Goal: Complete application form

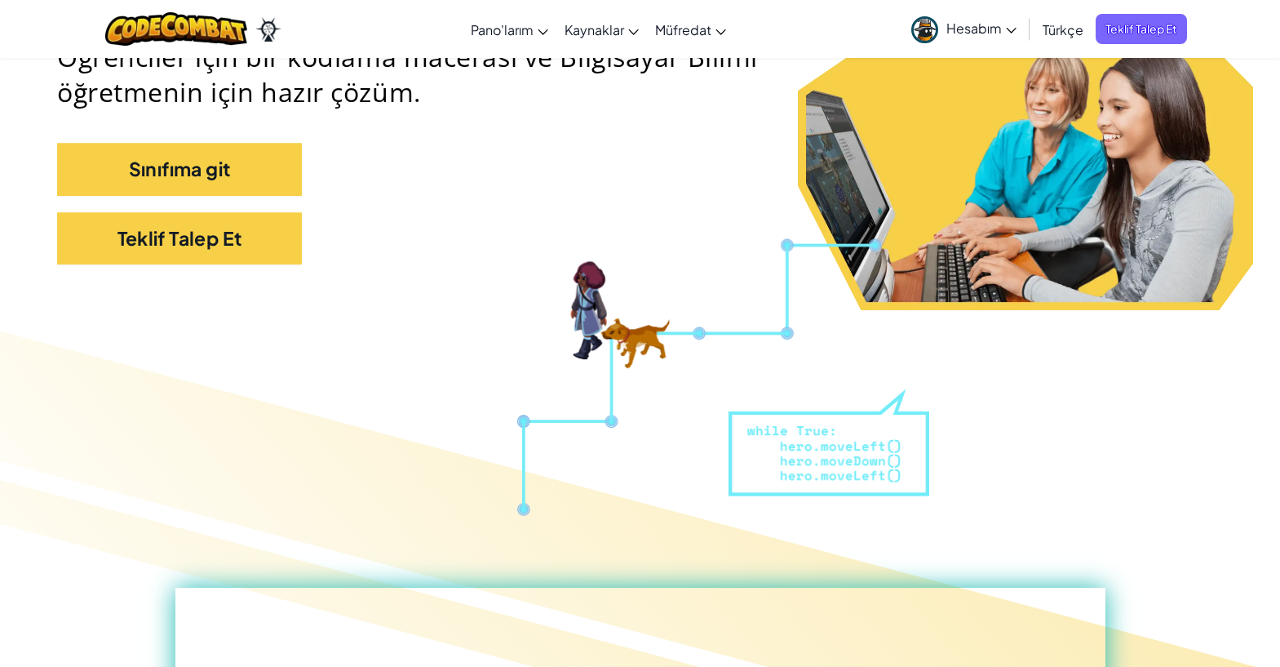
scroll to position [163, 0]
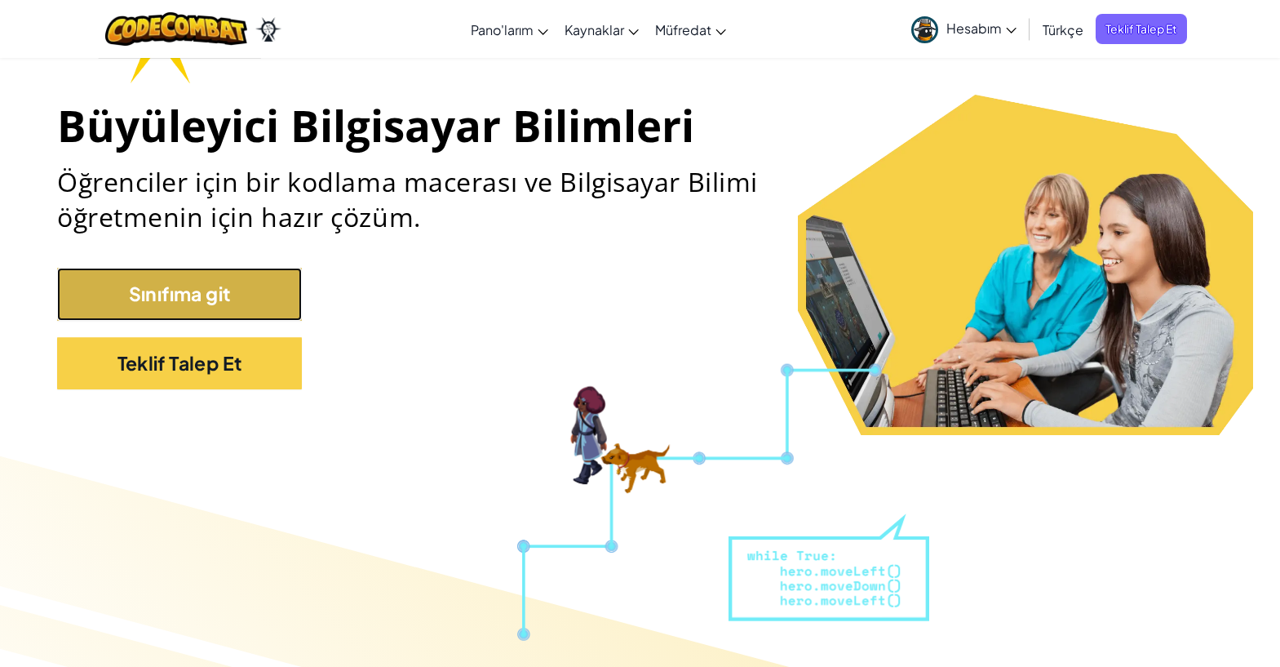
click at [248, 310] on link "Sınıfıma git" at bounding box center [179, 294] width 245 height 52
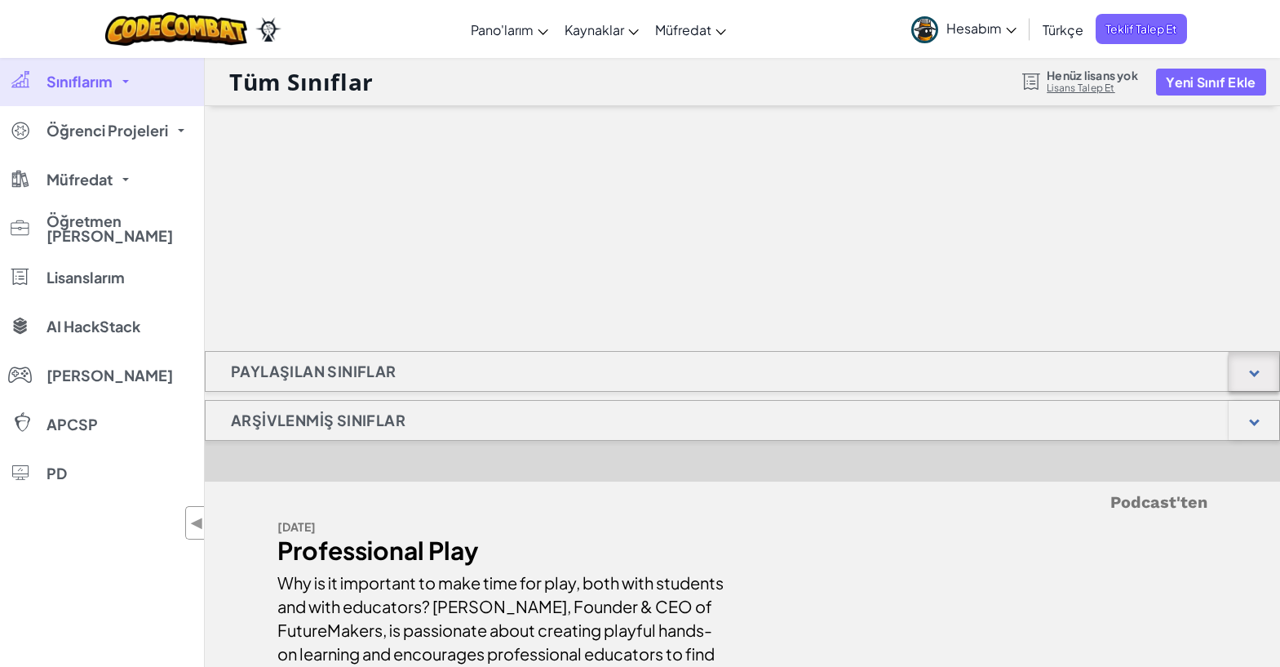
click at [1257, 370] on div at bounding box center [1254, 371] width 11 height 11
click at [1247, 371] on div at bounding box center [1254, 371] width 51 height 39
click at [1256, 415] on div at bounding box center [1254, 420] width 51 height 39
click at [1082, 87] on link "Lisans Talep Et" at bounding box center [1092, 88] width 91 height 13
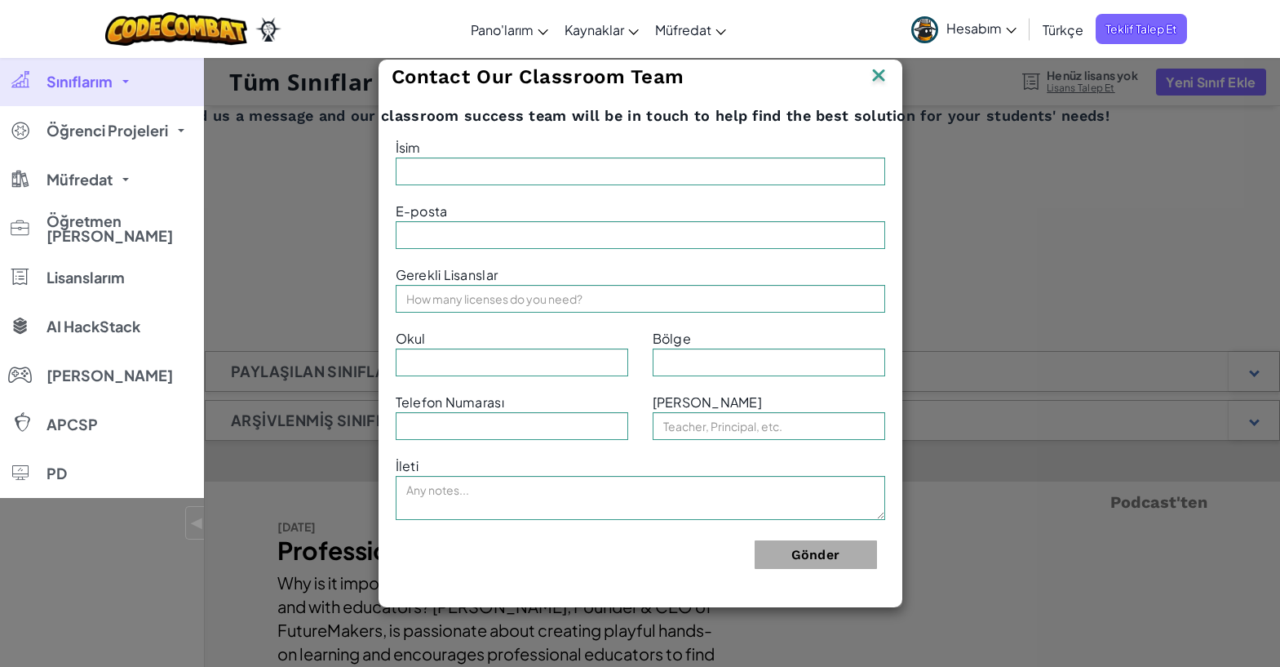
type input "[PERSON_NAME]"
type input "[EMAIL_ADDRESS][DOMAIN_NAME]"
type input "Prof.Dr.[PERSON_NAME] [GEOGRAPHIC_DATA]"
type input "Marmara"
type input "Teacher"
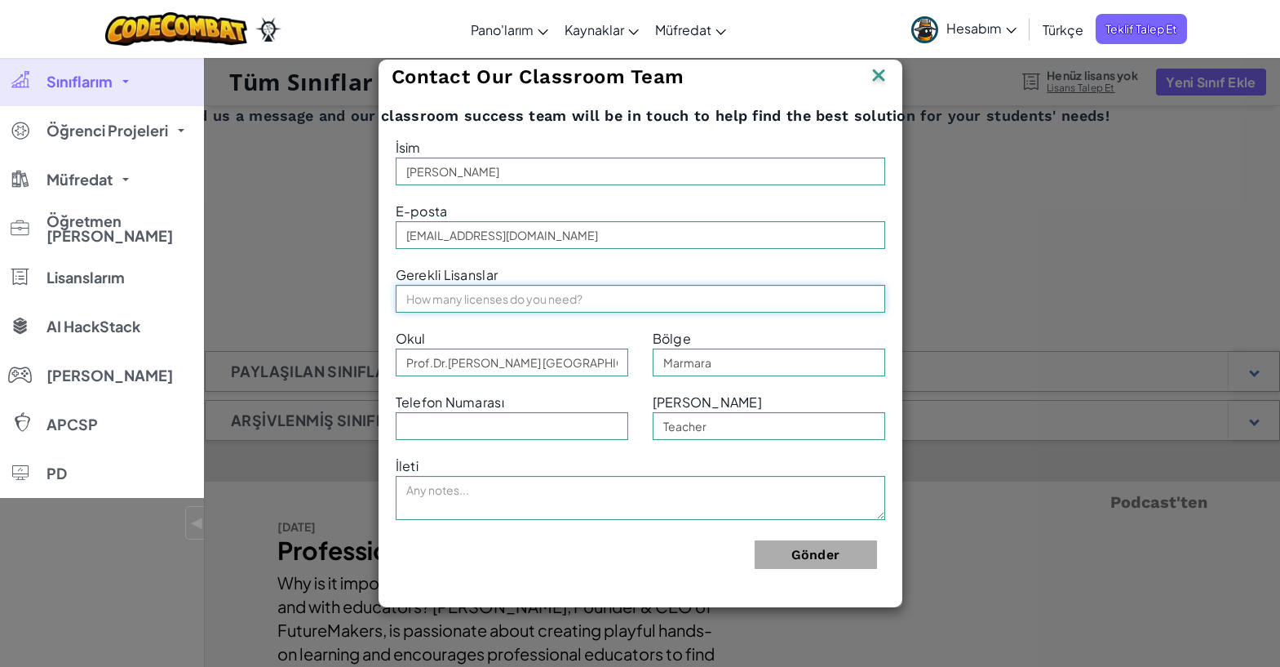
click at [473, 301] on input "text" at bounding box center [641, 299] width 490 height 28
type input "100"
click at [823, 557] on button "Gönder" at bounding box center [816, 554] width 122 height 29
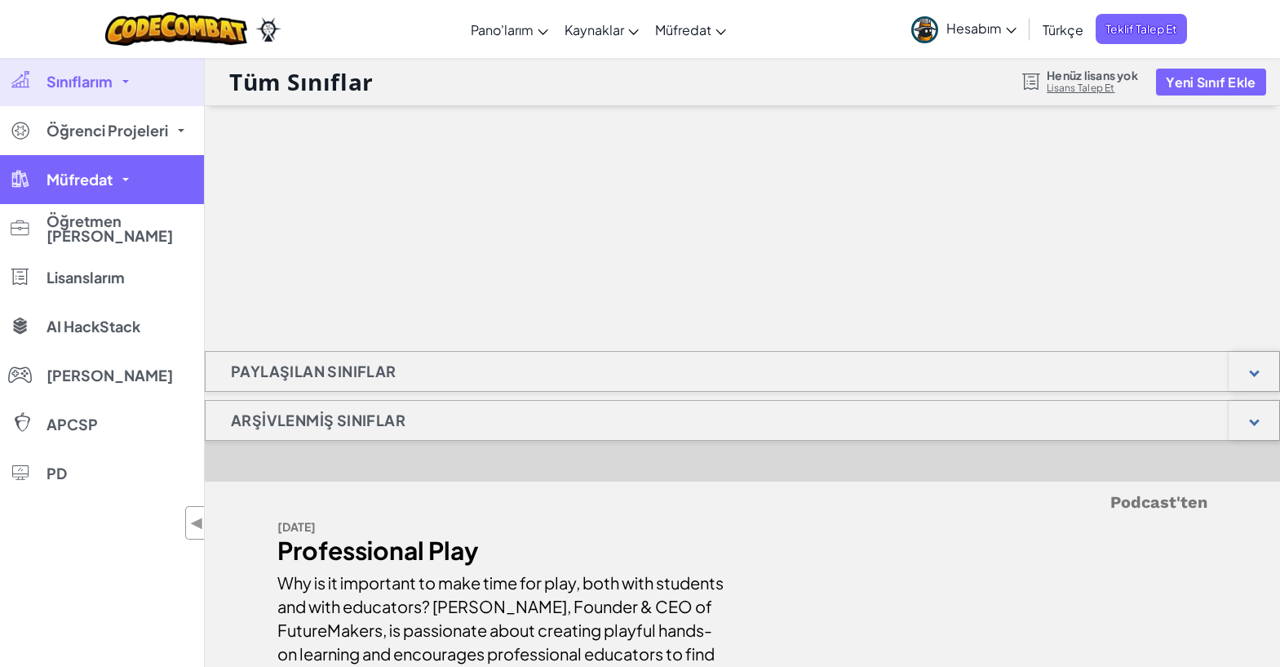
click at [137, 174] on link "Müfredat" at bounding box center [102, 179] width 204 height 49
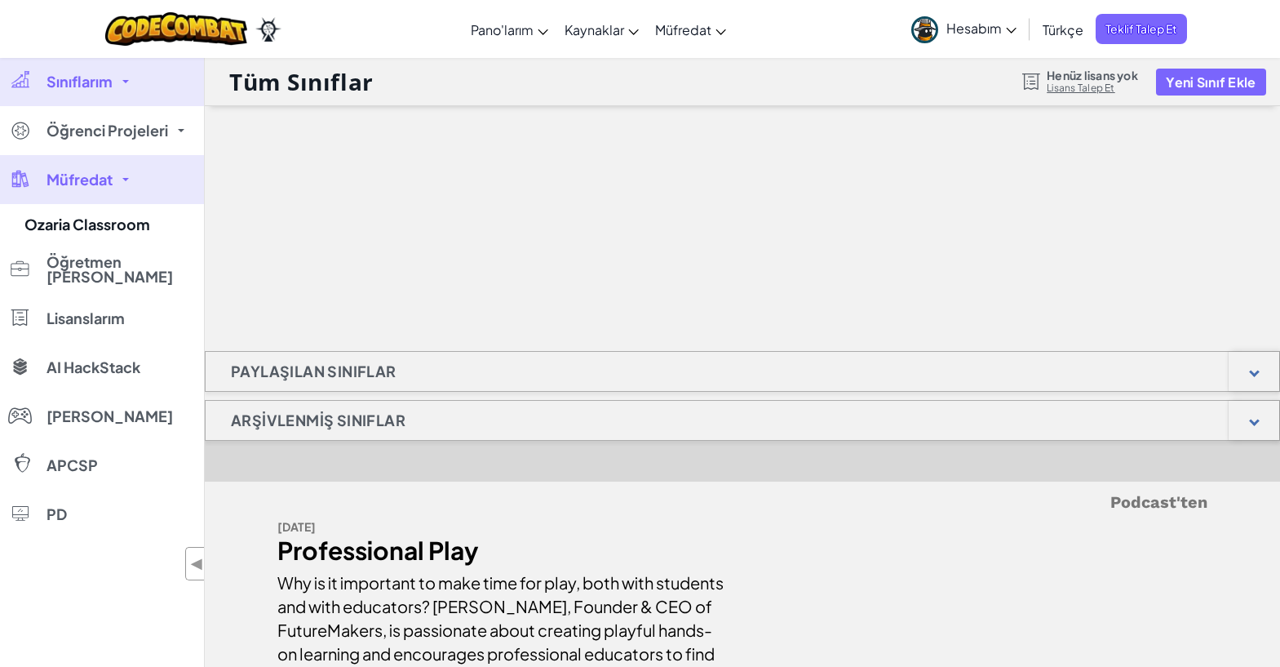
click at [137, 174] on link "Müfredat" at bounding box center [102, 179] width 204 height 49
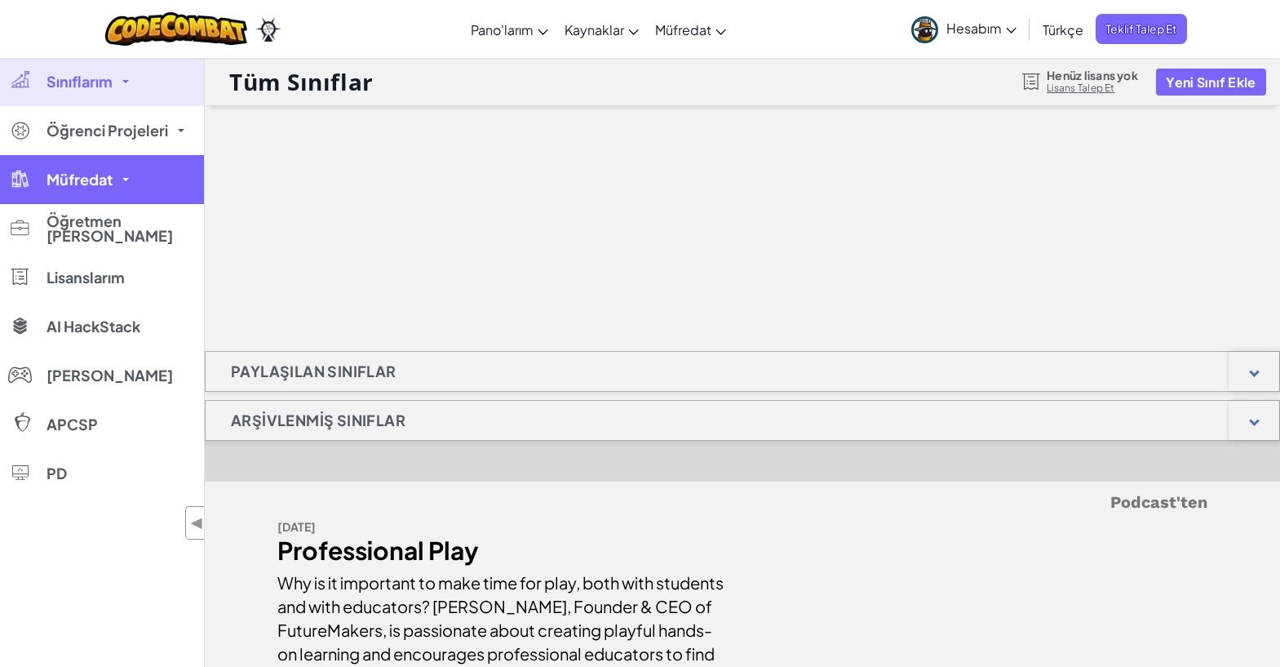
click at [137, 174] on link "Müfredat" at bounding box center [102, 179] width 204 height 49
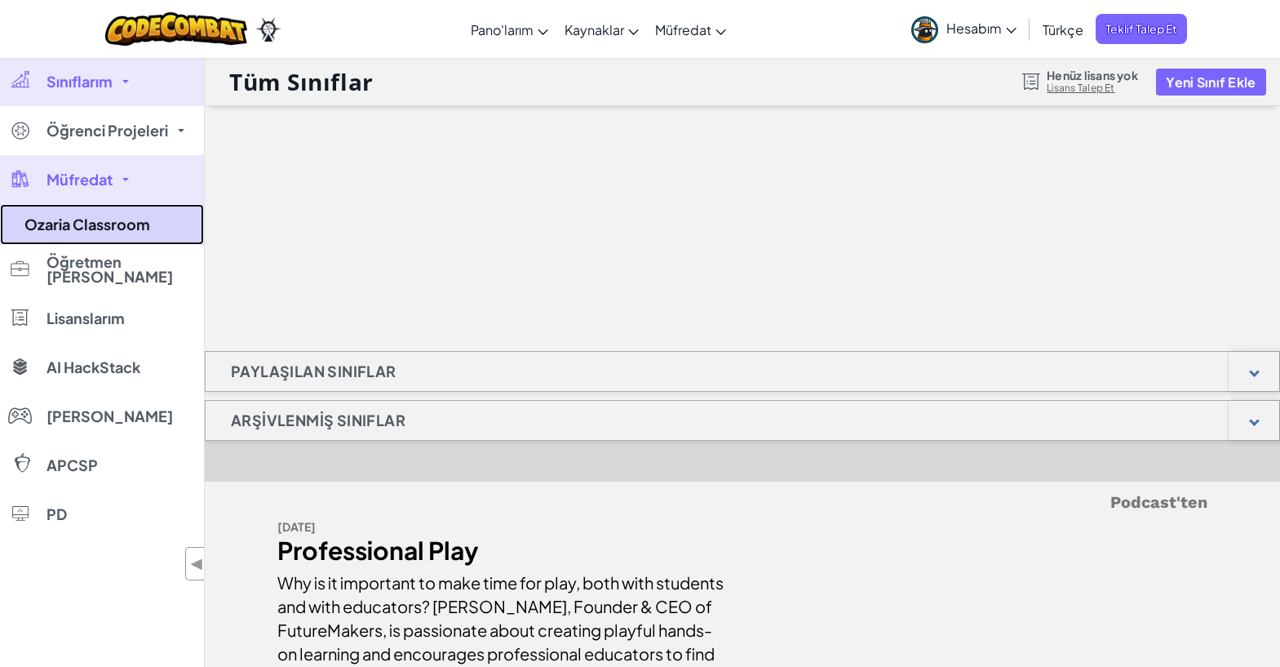
click at [140, 220] on link "Ozaria Classroom" at bounding box center [102, 224] width 204 height 41
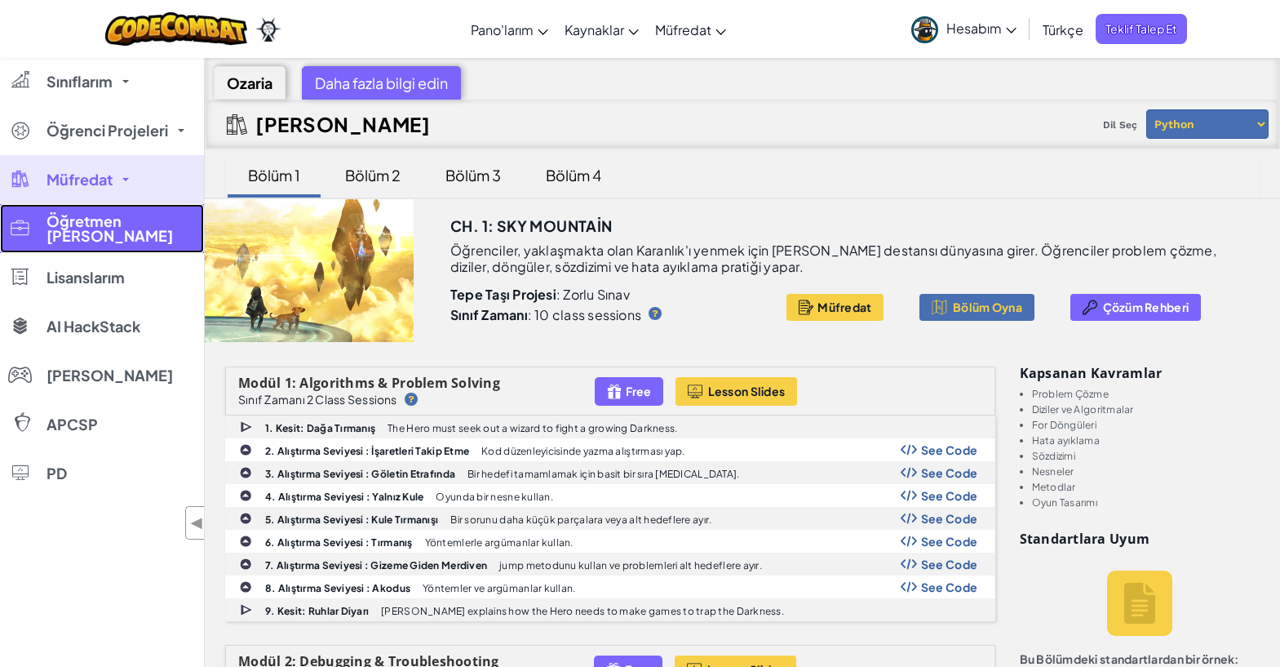
click at [71, 230] on span "Öğretmen [PERSON_NAME]" at bounding box center [120, 228] width 147 height 29
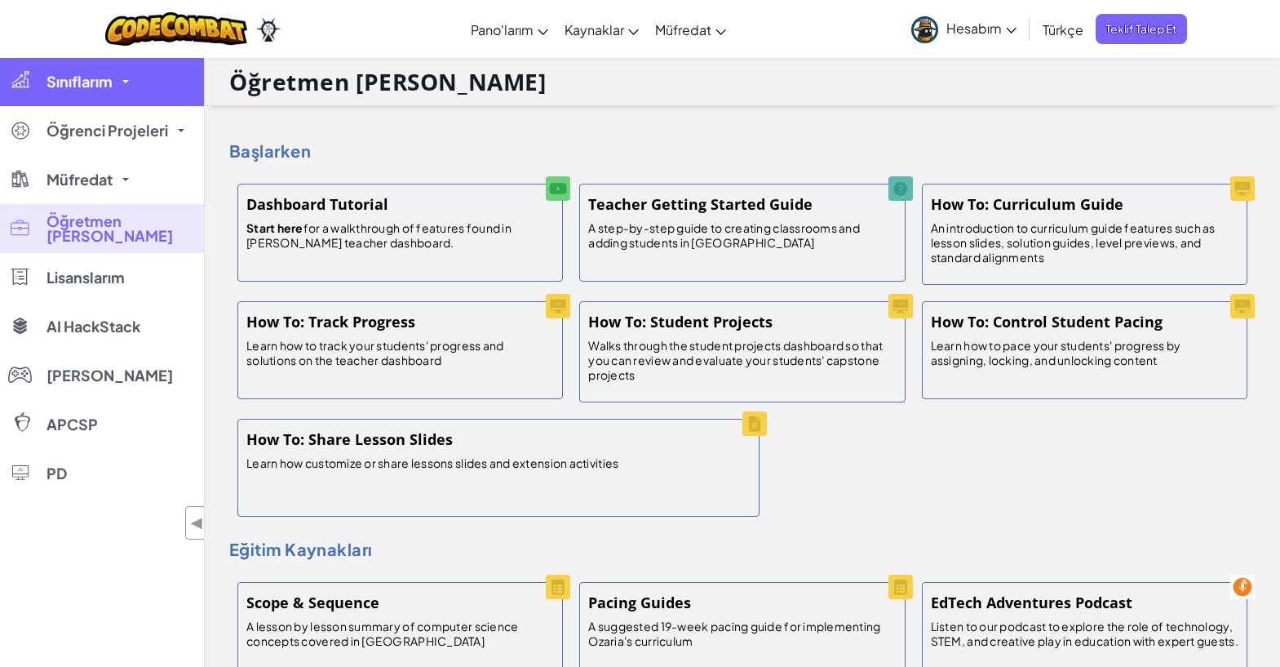
click at [113, 97] on link "Sınıflarım" at bounding box center [102, 81] width 204 height 49
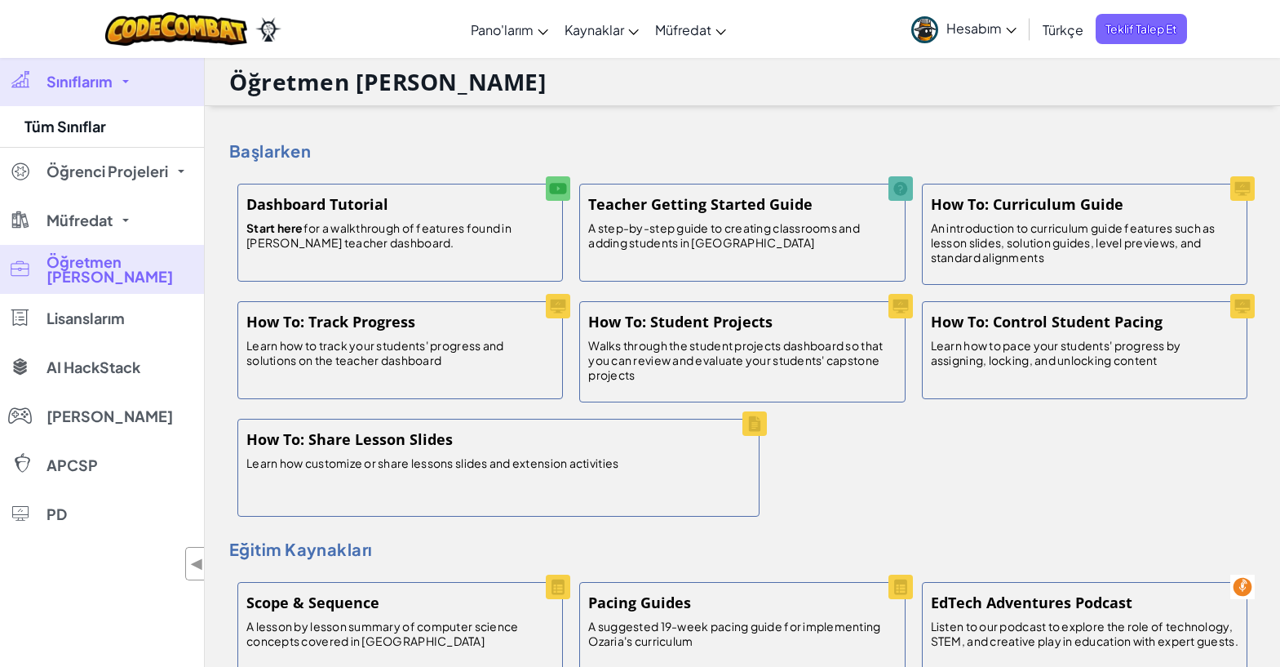
click at [96, 91] on link "Sınıflarım" at bounding box center [102, 81] width 204 height 49
